Goal: Navigation & Orientation: Go to known website

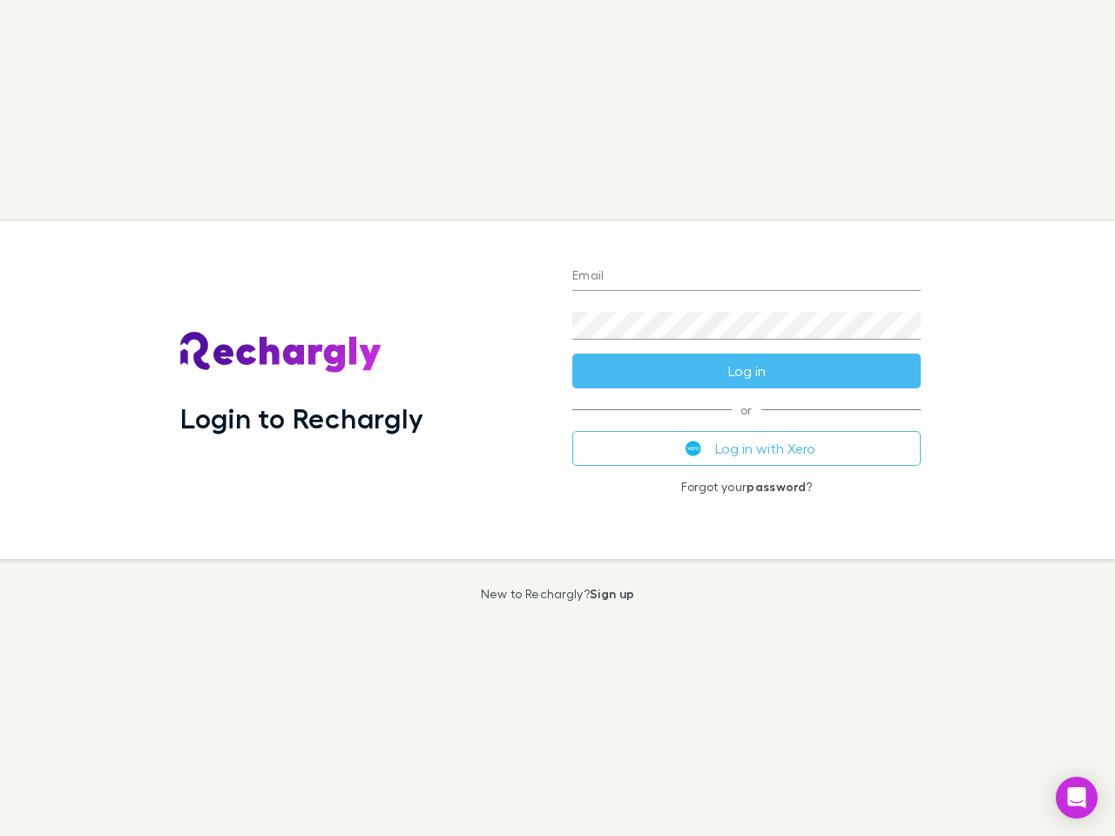
click at [558, 418] on div "Login to Rechargly" at bounding box center [362, 390] width 392 height 338
click at [747, 277] on input "Email" at bounding box center [746, 277] width 348 height 28
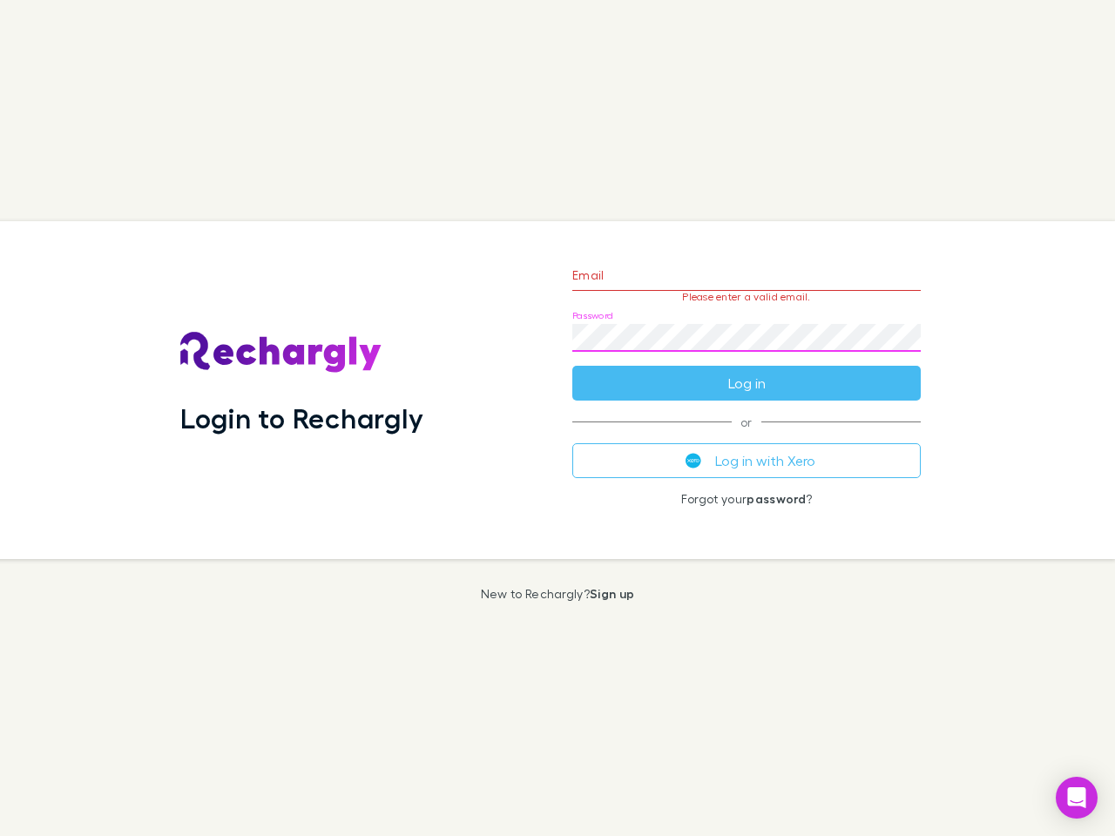
click at [747, 371] on form "Email Please enter a valid email. Password Log in" at bounding box center [746, 325] width 348 height 152
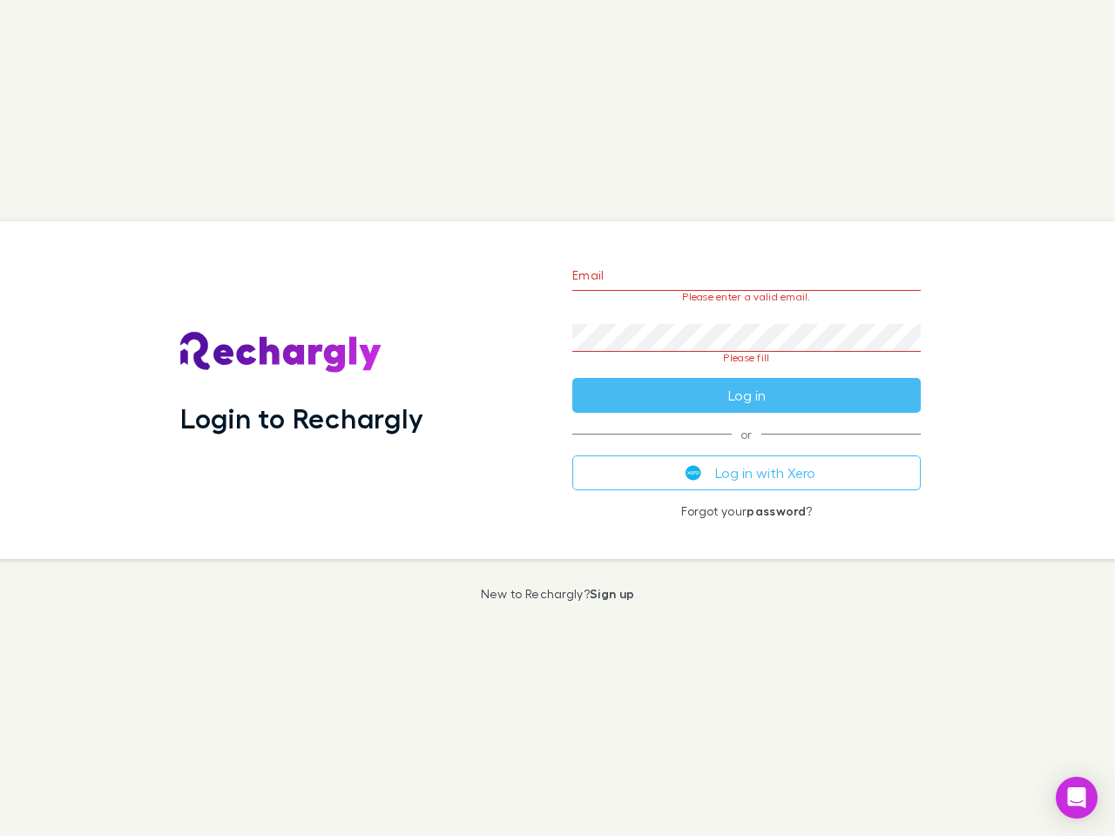
click at [747, 449] on div "Email Please enter a valid email. Password Please fill Log in or Log in with Xe…" at bounding box center [746, 390] width 376 height 338
click at [1077, 798] on icon "Open Intercom Messenger" at bounding box center [1077, 798] width 18 height 21
